Goal: Task Accomplishment & Management: Manage account settings

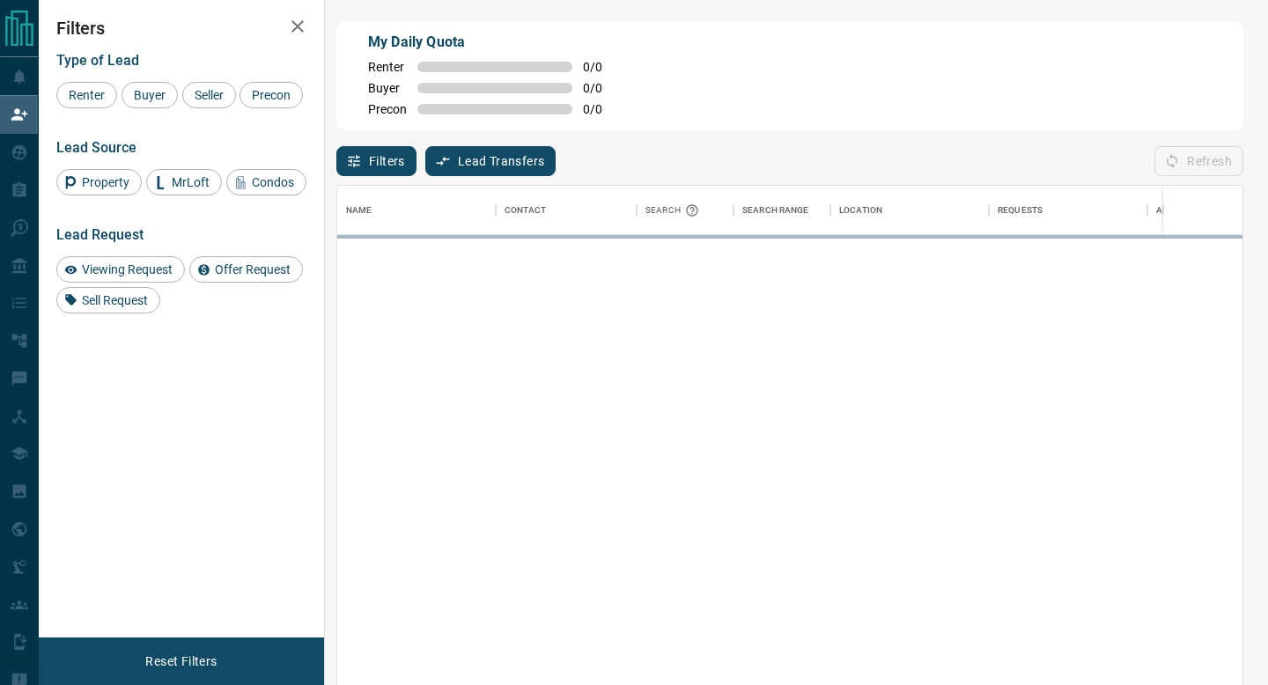
scroll to position [520, 905]
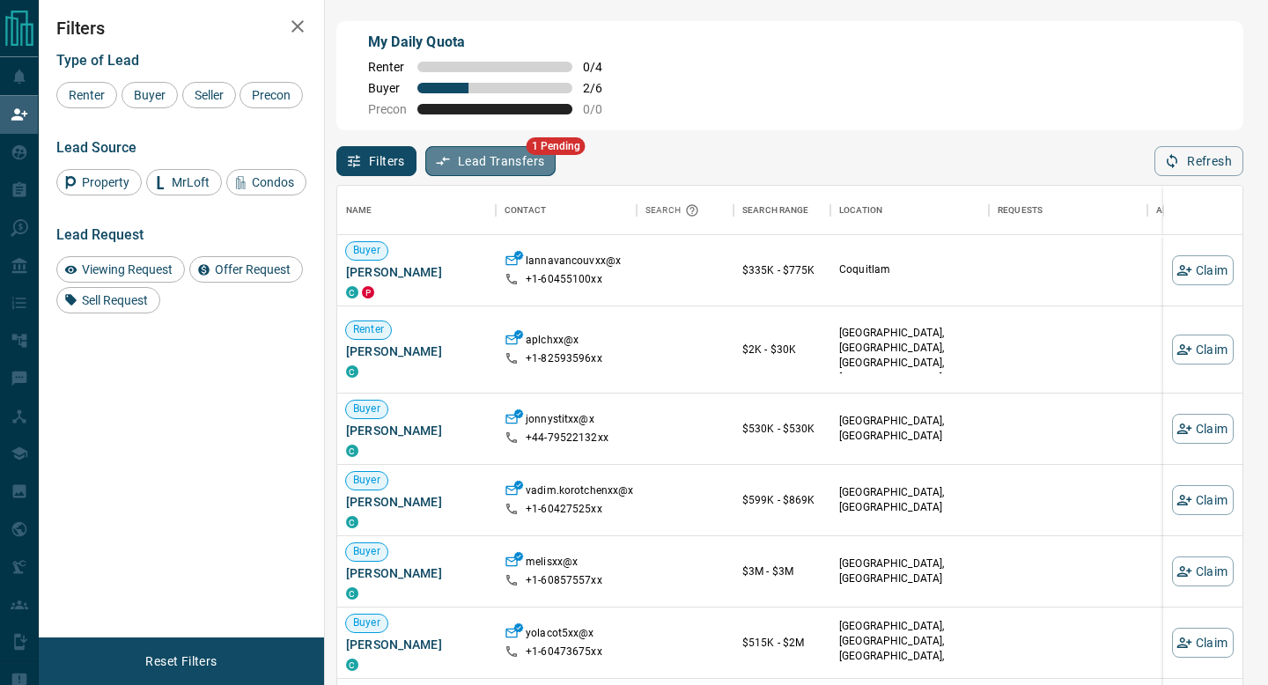
click at [490, 161] on button "Lead Transfers" at bounding box center [490, 161] width 131 height 30
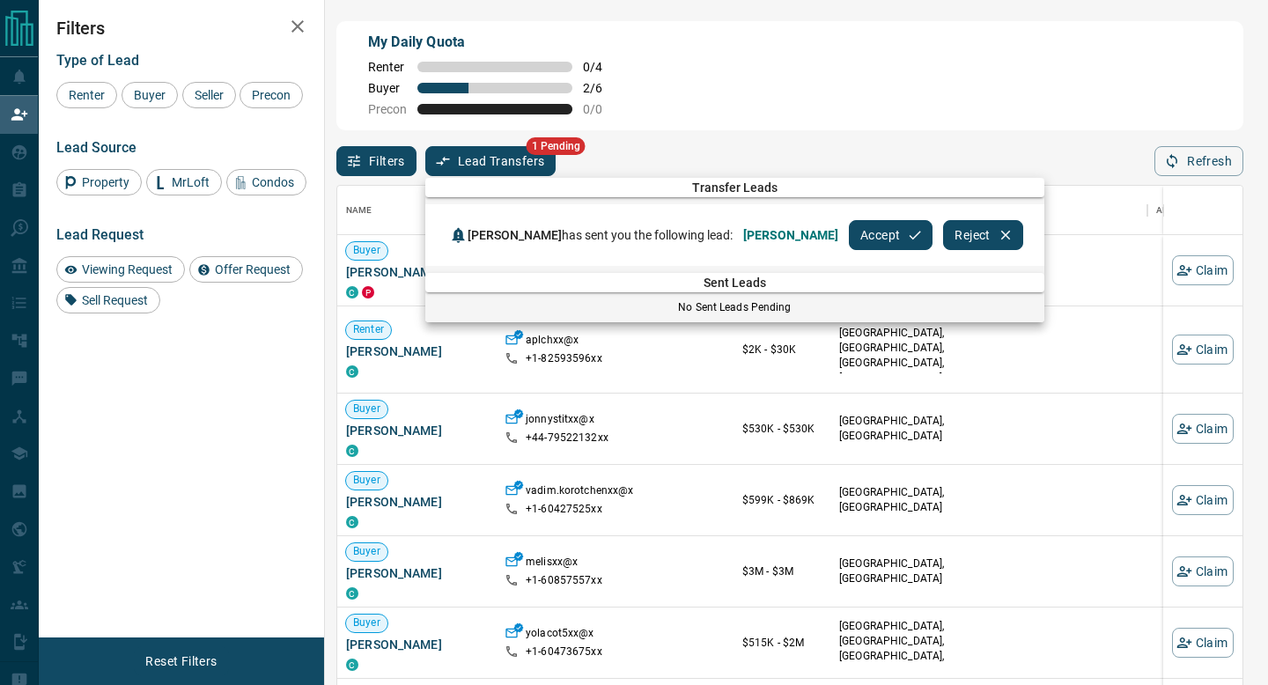
click at [873, 234] on button "Accept" at bounding box center [891, 235] width 84 height 30
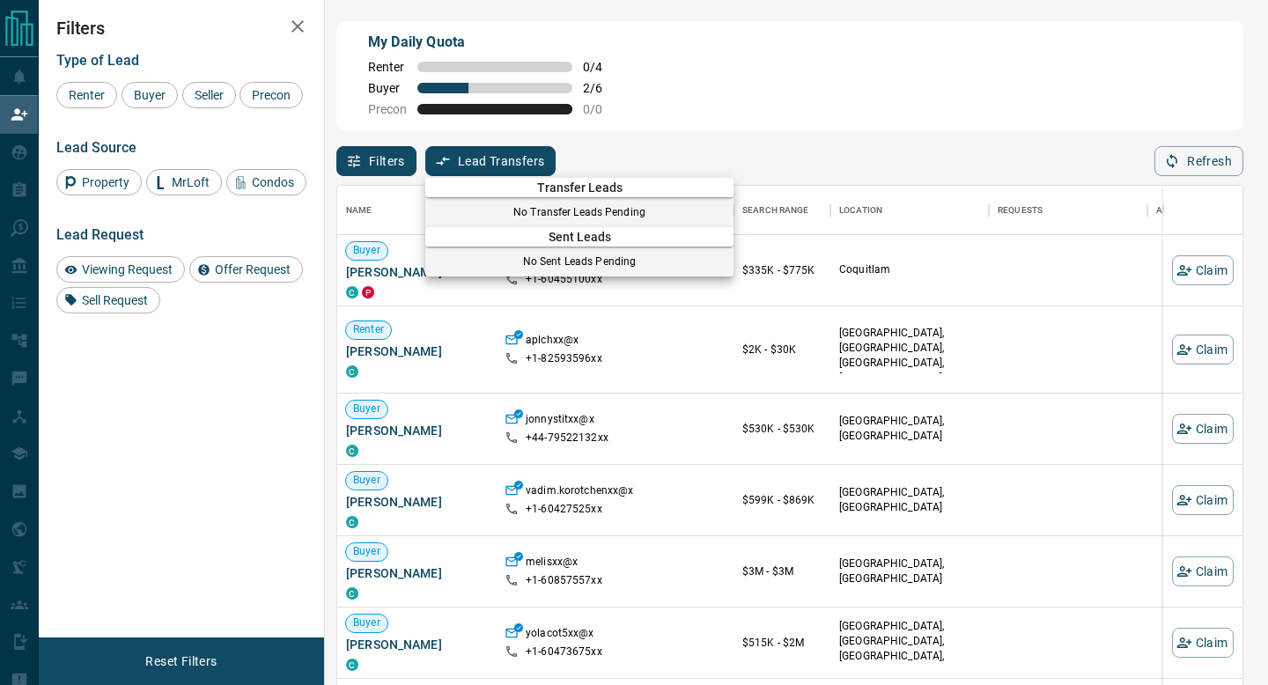
click at [687, 88] on div at bounding box center [634, 342] width 1268 height 685
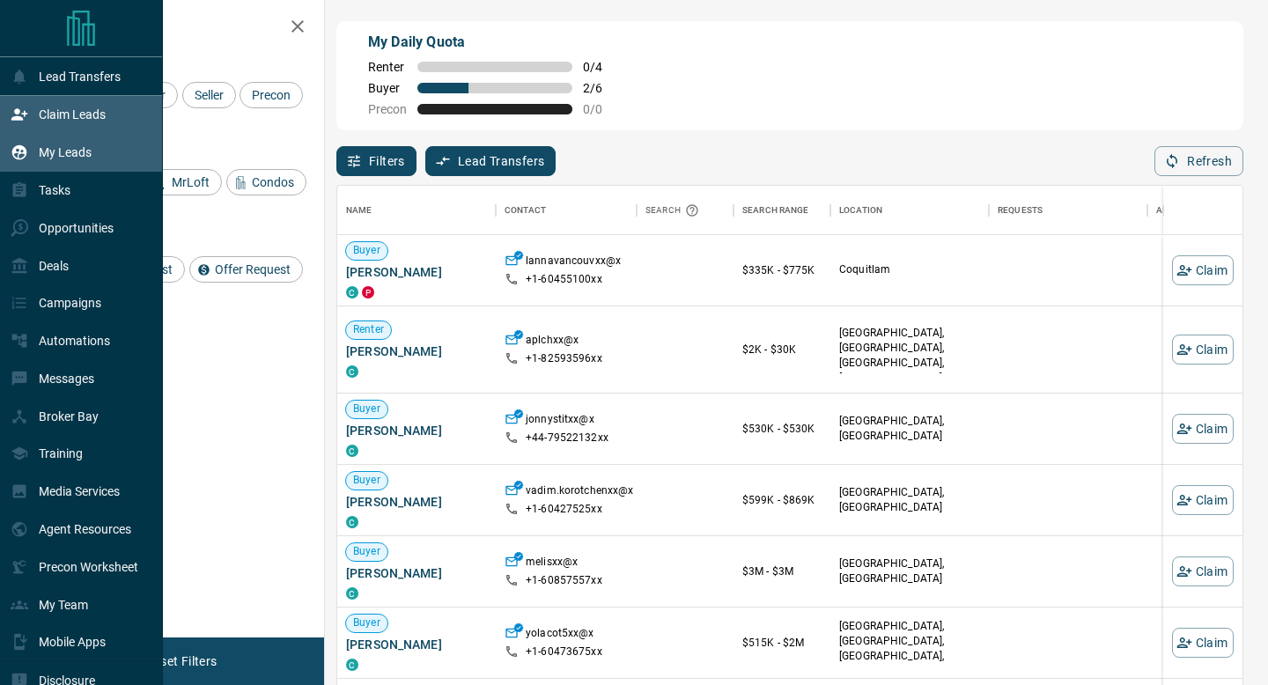
click at [51, 149] on p "My Leads" at bounding box center [65, 152] width 53 height 14
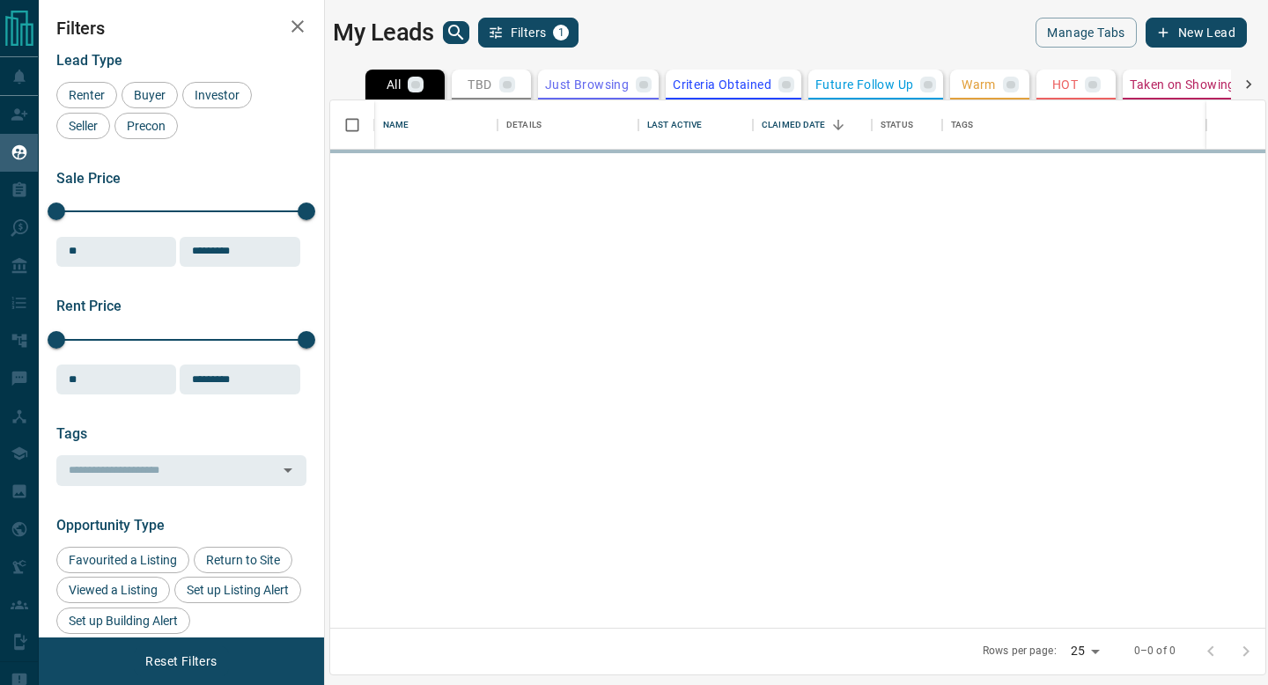
scroll to position [527, 935]
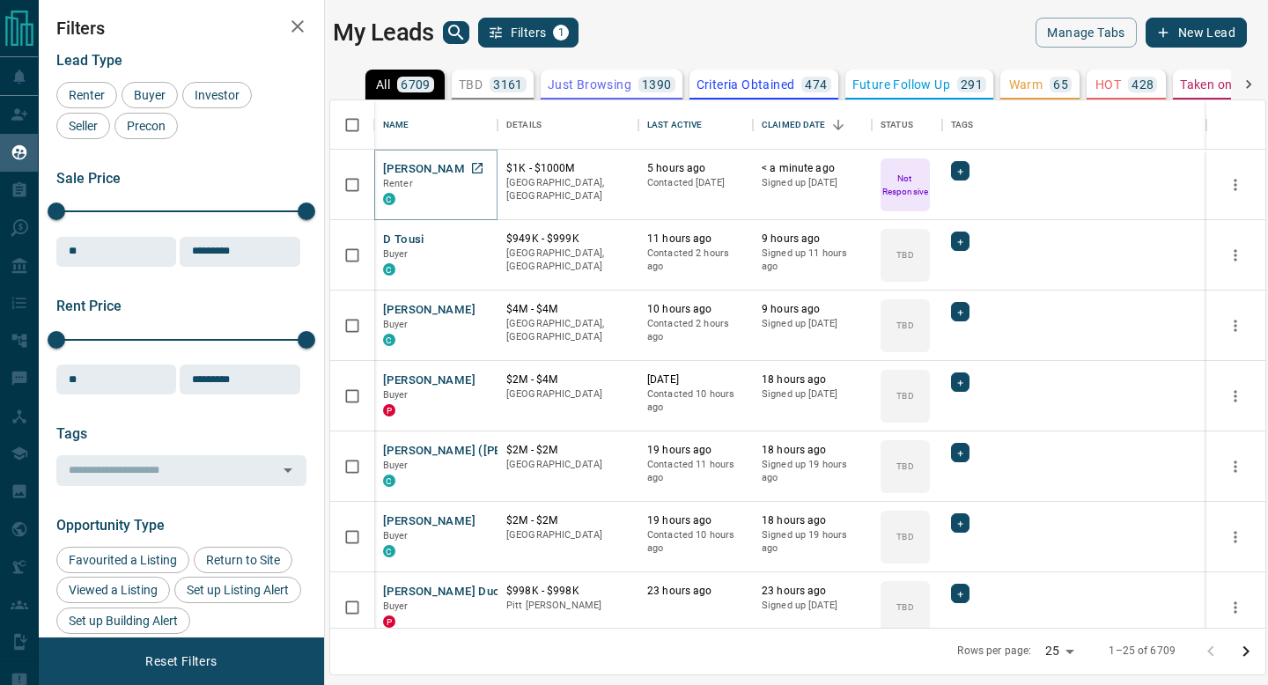
click at [433, 166] on button "[PERSON_NAME]" at bounding box center [429, 169] width 92 height 17
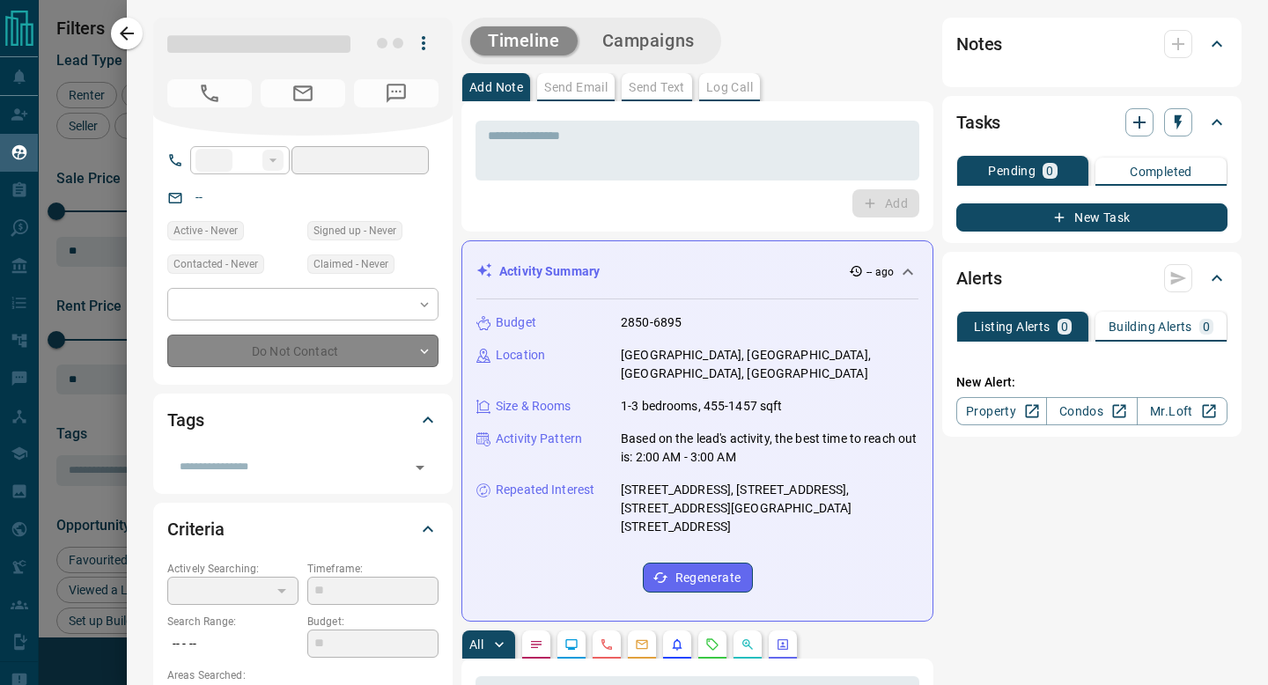
type input "**"
type input "**********"
type input "*"
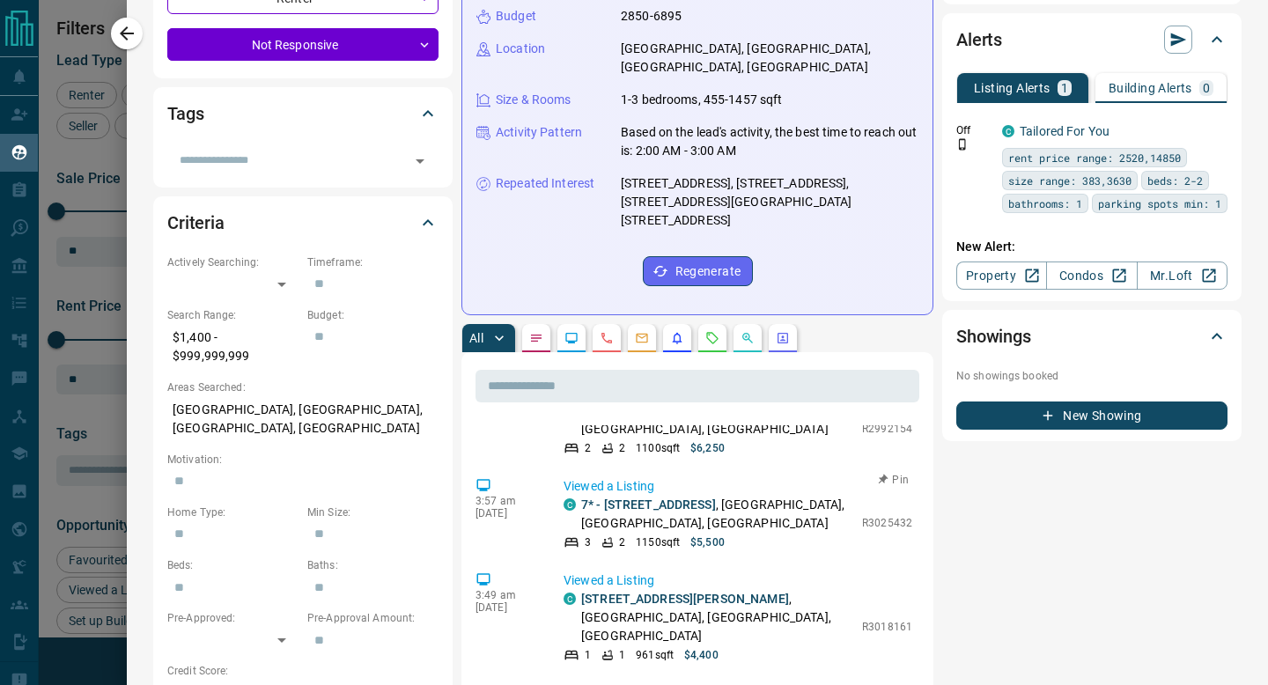
scroll to position [0, 0]
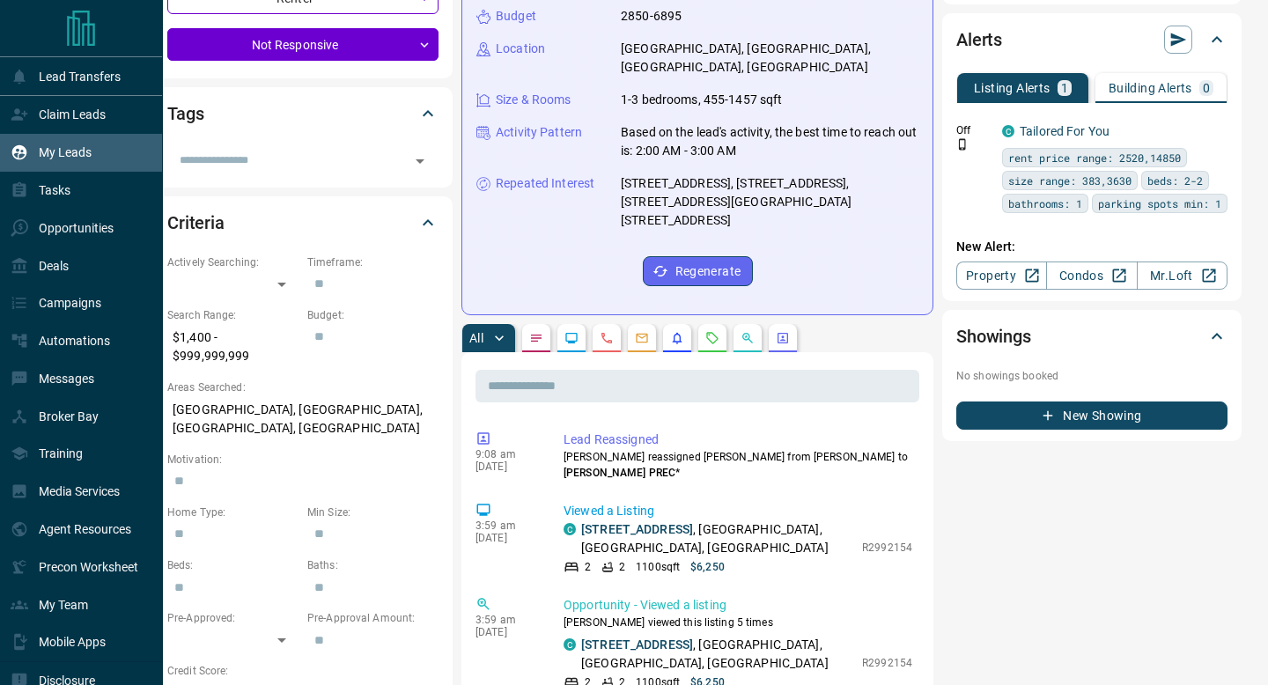
click at [60, 156] on p "My Leads" at bounding box center [65, 152] width 53 height 14
